Goal: Task Accomplishment & Management: Manage account settings

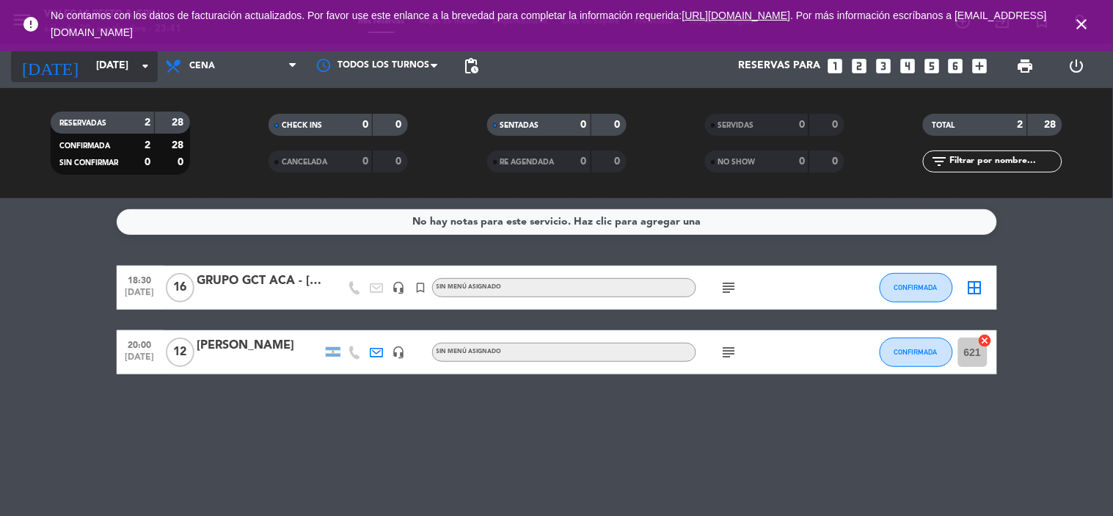
click at [89, 62] on input "[DATE]" at bounding box center [158, 66] width 139 height 26
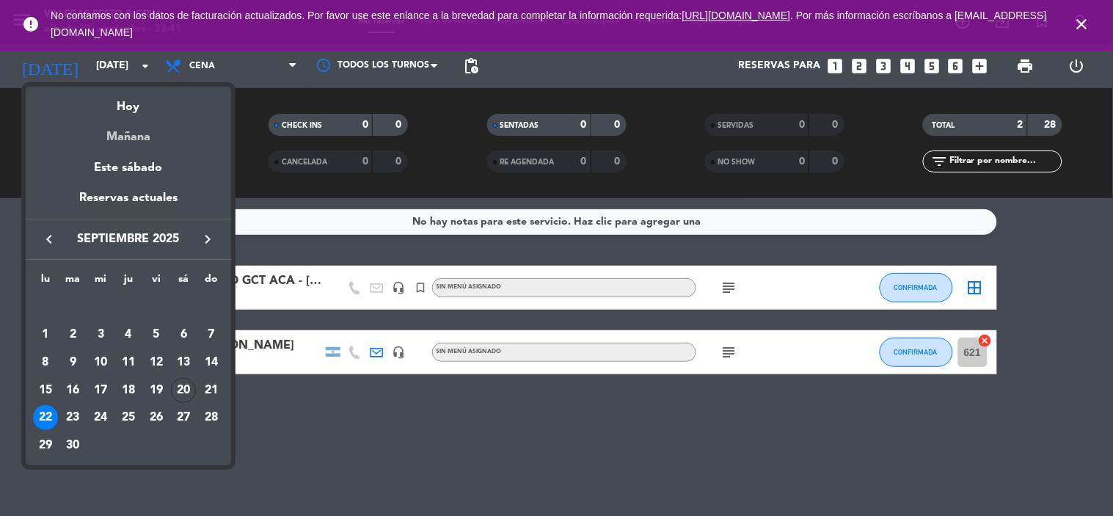
click at [125, 127] on div "Mañana" at bounding box center [128, 132] width 205 height 30
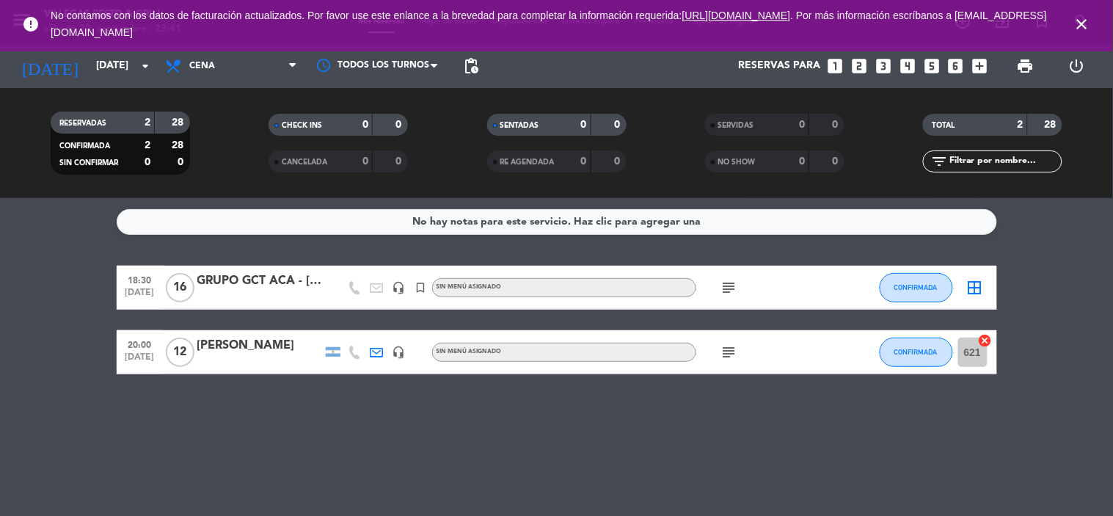
type input "[DATE]"
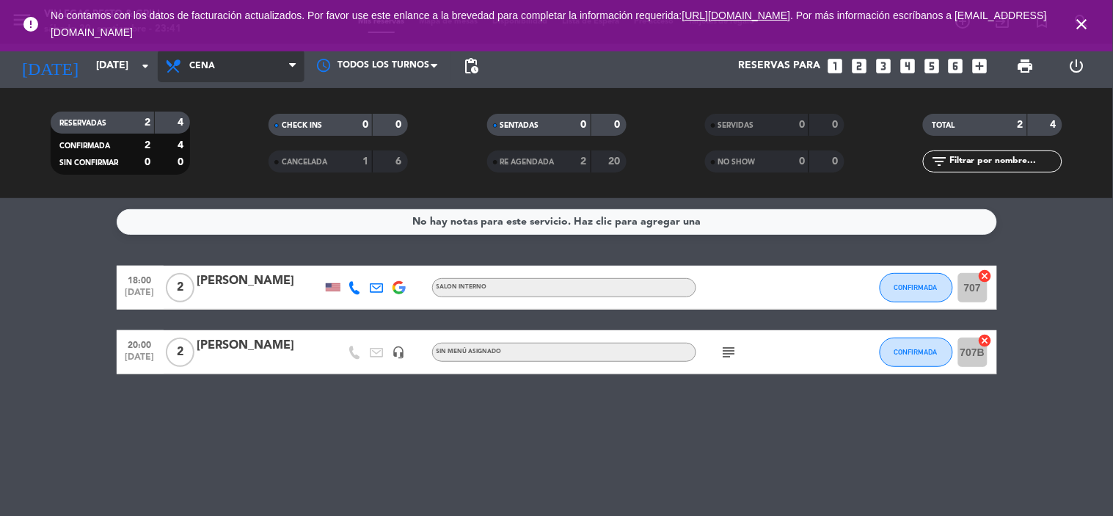
click at [263, 78] on span "Cena" at bounding box center [231, 66] width 147 height 32
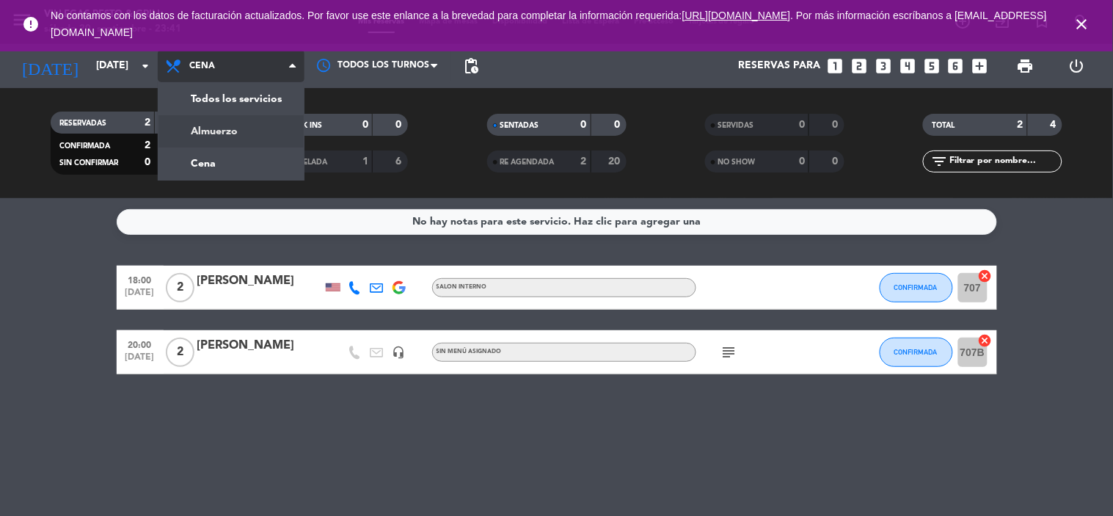
click at [255, 136] on div "menu [PERSON_NAME] Resto & Grill [DATE] 20. septiembre - 23:41 Mis reservas Map…" at bounding box center [556, 99] width 1113 height 198
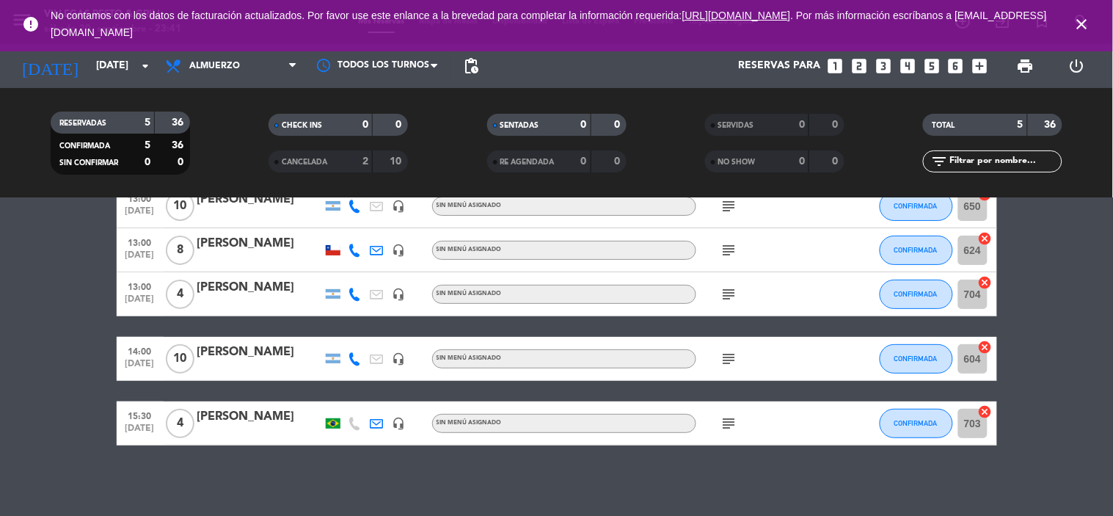
scroll to position [84, 0]
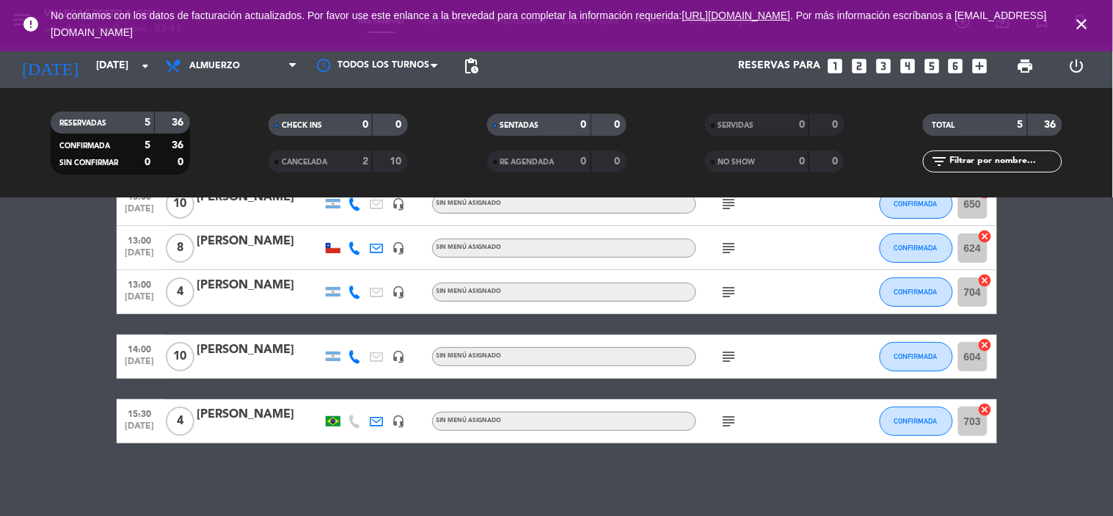
click at [733, 355] on icon "subject" at bounding box center [729, 357] width 18 height 18
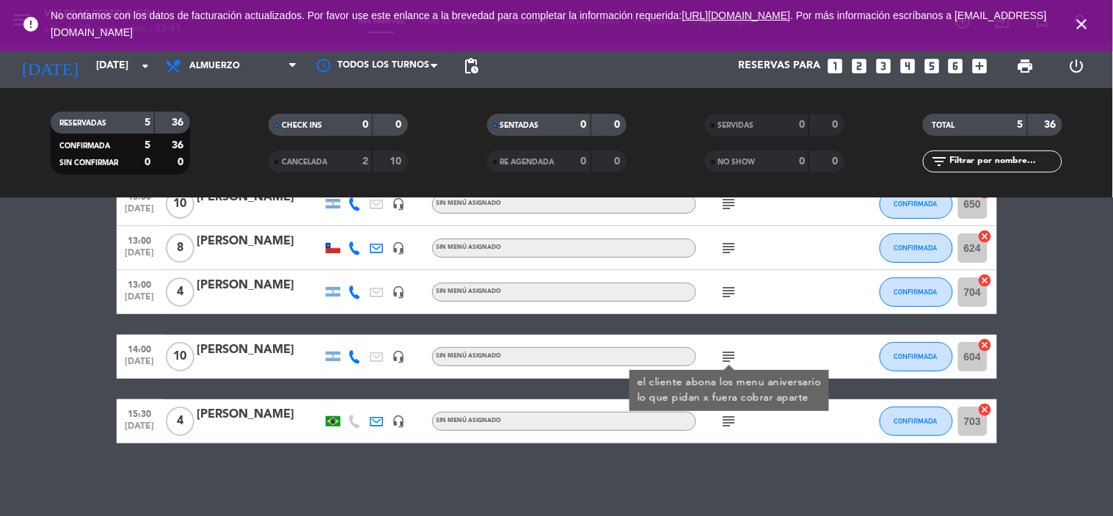
click at [266, 357] on div "[PERSON_NAME]" at bounding box center [259, 349] width 125 height 19
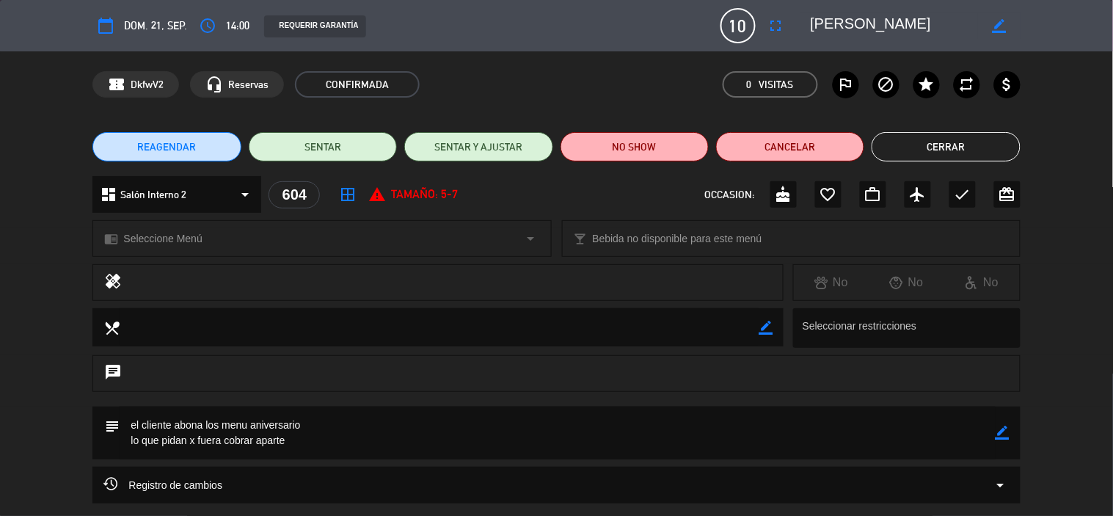
click at [987, 148] on button "Cerrar" at bounding box center [945, 146] width 148 height 29
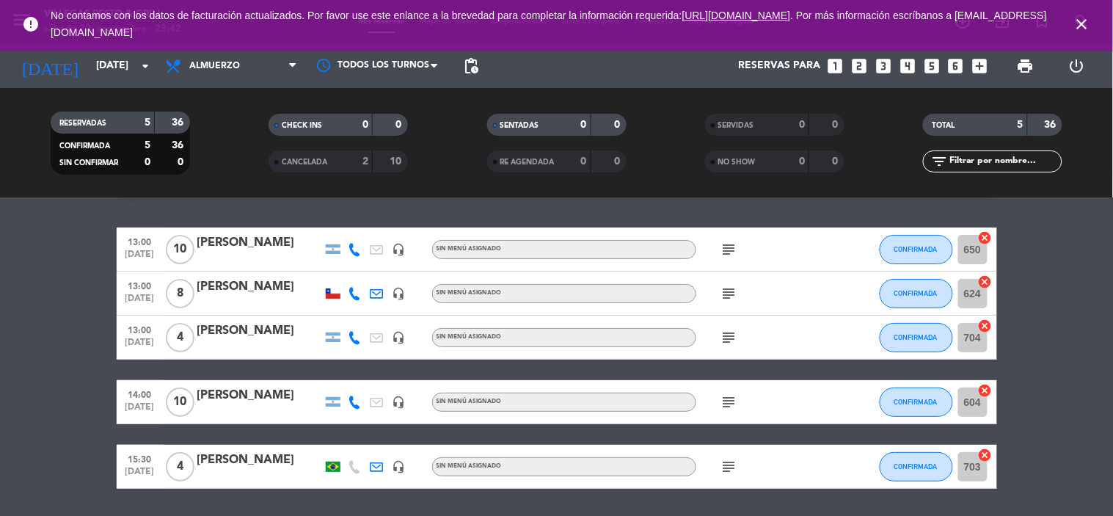
scroll to position [0, 0]
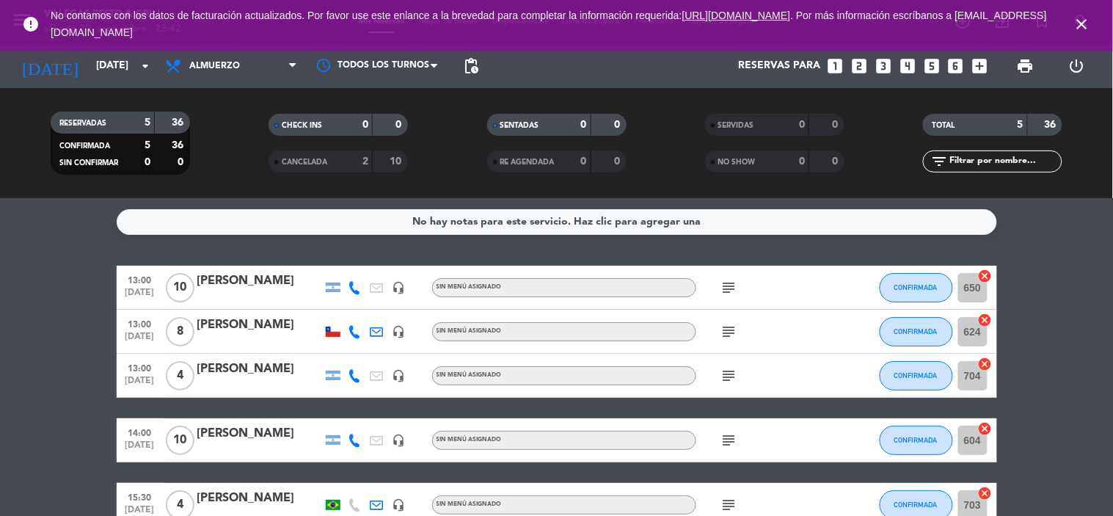
click at [354, 436] on icon at bounding box center [354, 439] width 13 height 13
click at [354, 373] on icon at bounding box center [354, 375] width 13 height 13
click at [354, 438] on icon at bounding box center [354, 439] width 13 height 13
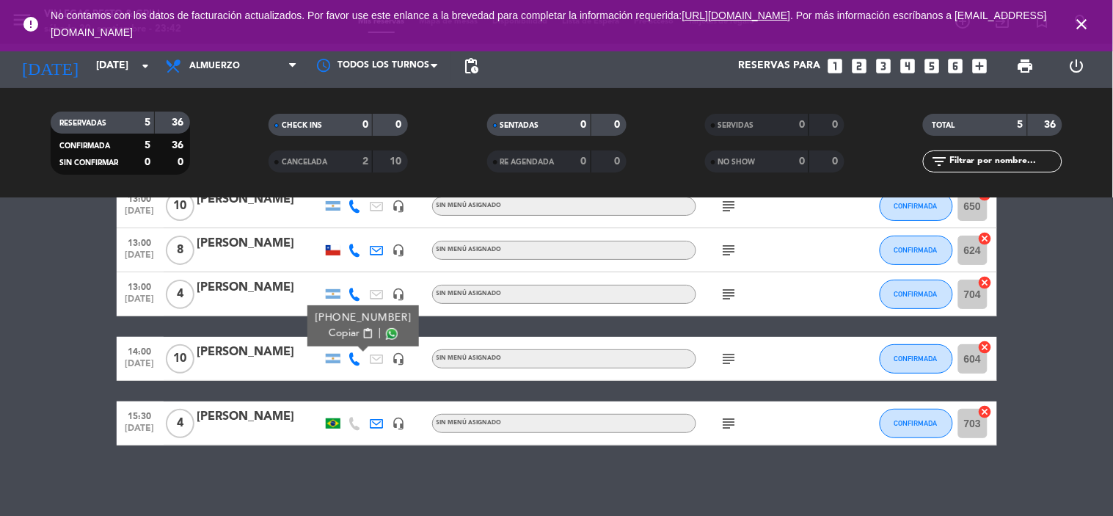
scroll to position [84, 0]
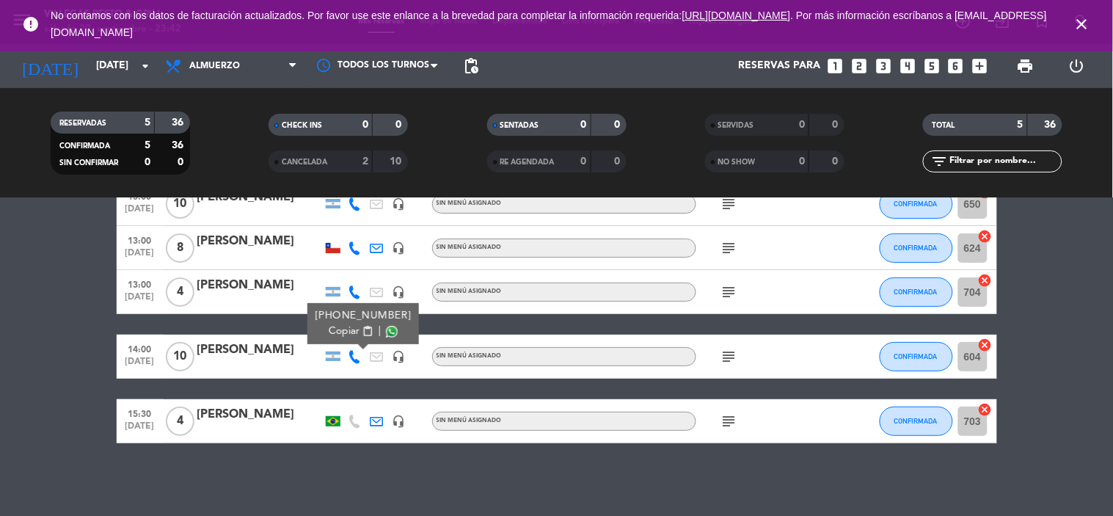
click at [1074, 392] on bookings-row "13:00 [DATE] [PERSON_NAME] headset_mic Sin menú asignado subject CONFIRMADA 650…" at bounding box center [556, 312] width 1113 height 261
click at [726, 356] on icon "subject" at bounding box center [729, 357] width 18 height 18
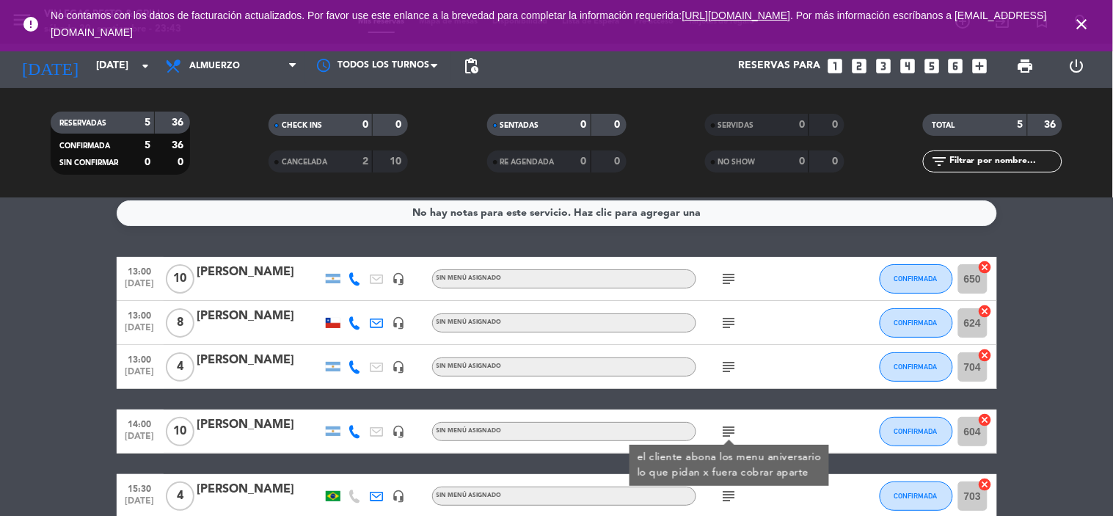
scroll to position [0, 0]
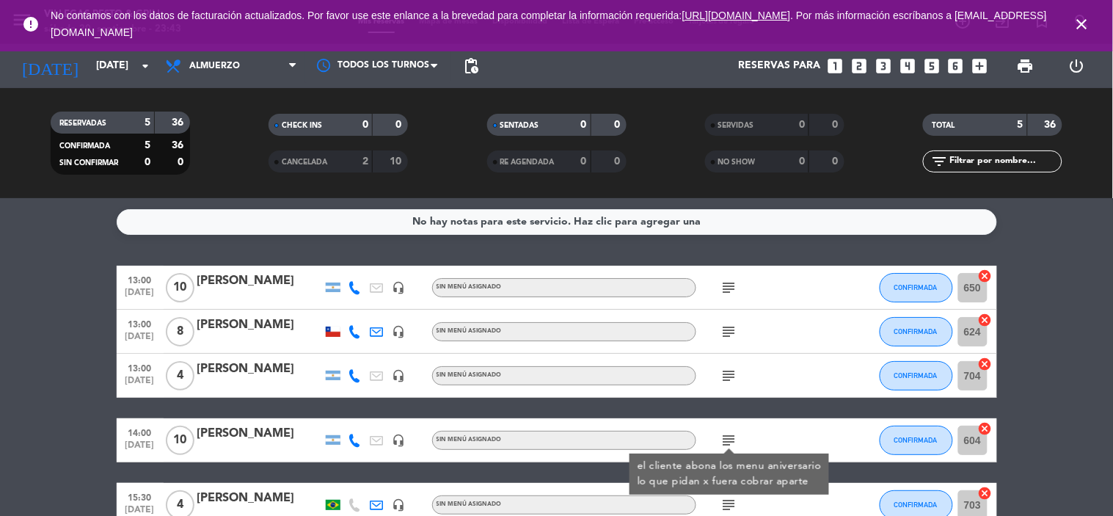
click at [736, 281] on icon "subject" at bounding box center [729, 288] width 18 height 18
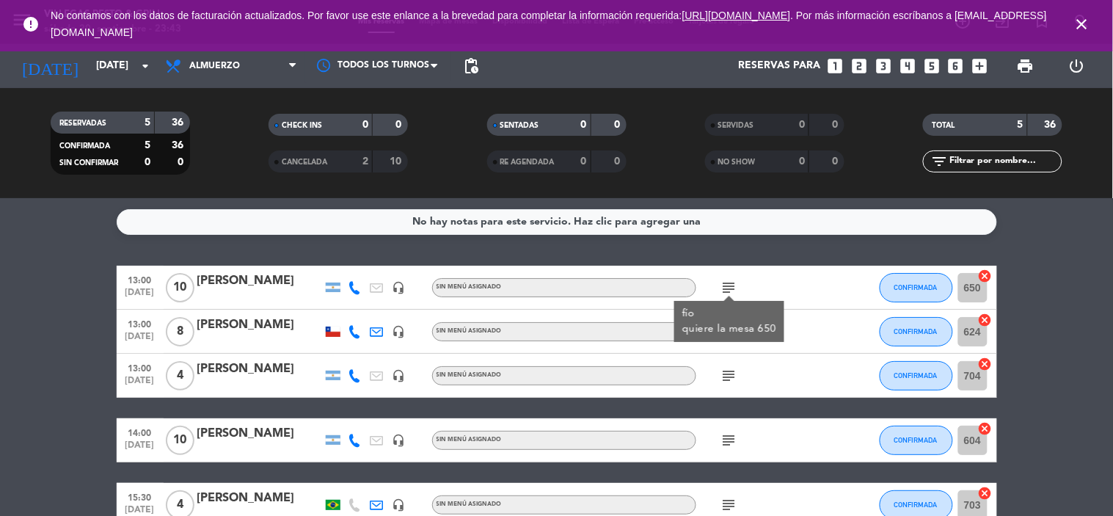
click at [728, 437] on icon "subject" at bounding box center [729, 440] width 18 height 18
